Goal: Navigation & Orientation: Find specific page/section

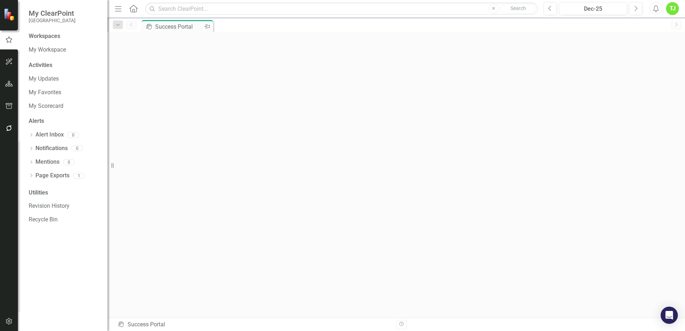
click at [168, 27] on div "Success Portal" at bounding box center [178, 26] width 47 height 9
click at [43, 37] on div "Workspaces" at bounding box center [45, 36] width 32 height 8
click at [44, 37] on div "Workspaces" at bounding box center [45, 36] width 32 height 8
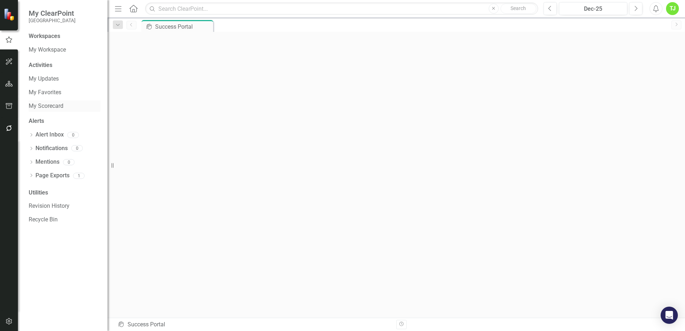
click at [59, 106] on link "My Scorecard" at bounding box center [65, 106] width 72 height 8
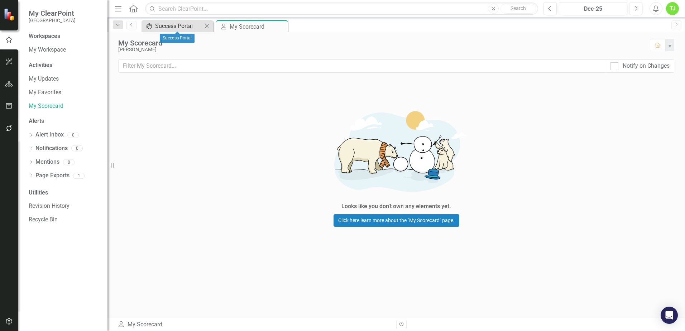
click at [167, 24] on div "Success Portal" at bounding box center [178, 26] width 47 height 9
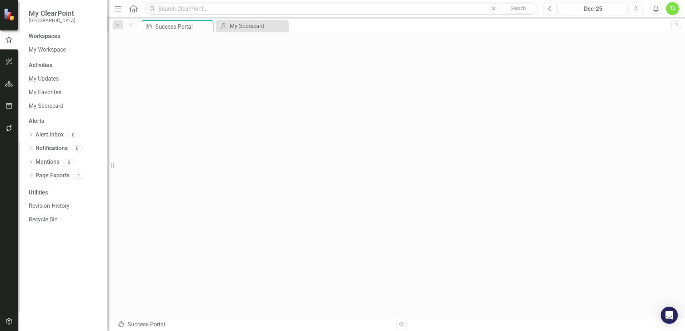
scroll to position [3, 0]
click at [176, 27] on div "Success Portal" at bounding box center [174, 26] width 38 height 9
click at [235, 24] on div "My Scorecard" at bounding box center [253, 26] width 47 height 9
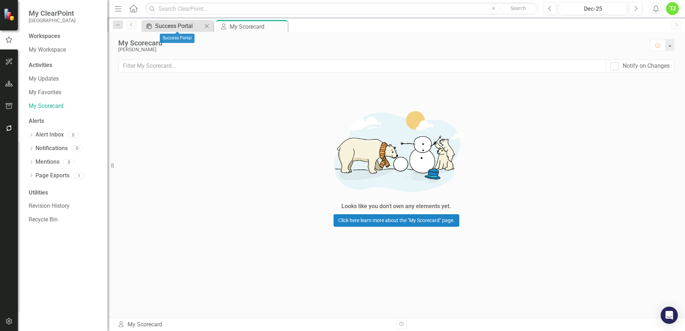
click at [164, 25] on div "Success Portal" at bounding box center [178, 26] width 47 height 9
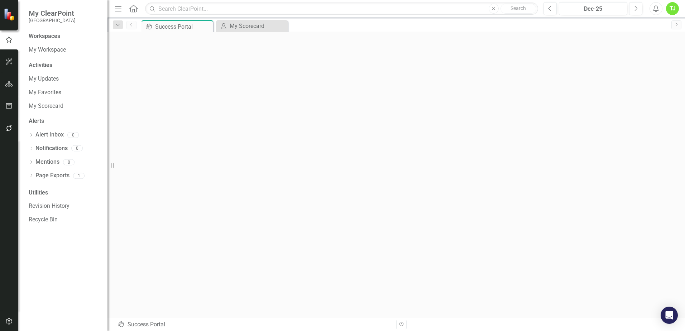
scroll to position [3, 0]
click at [173, 24] on div "Success Portal" at bounding box center [174, 26] width 38 height 9
click at [173, 25] on div "Success Portal" at bounding box center [174, 26] width 38 height 9
click at [178, 26] on div "Success Portal" at bounding box center [174, 26] width 38 height 9
drag, startPoint x: 178, startPoint y: 26, endPoint x: 164, endPoint y: 25, distance: 14.3
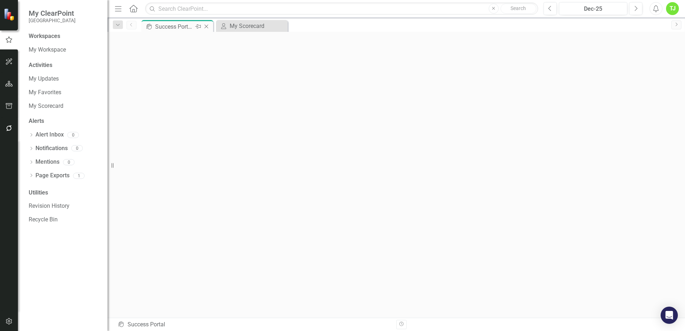
click at [164, 25] on div "Success Portal" at bounding box center [174, 26] width 38 height 9
click at [169, 27] on div "Success Portal" at bounding box center [174, 26] width 38 height 9
